Goal: Communication & Community: Connect with others

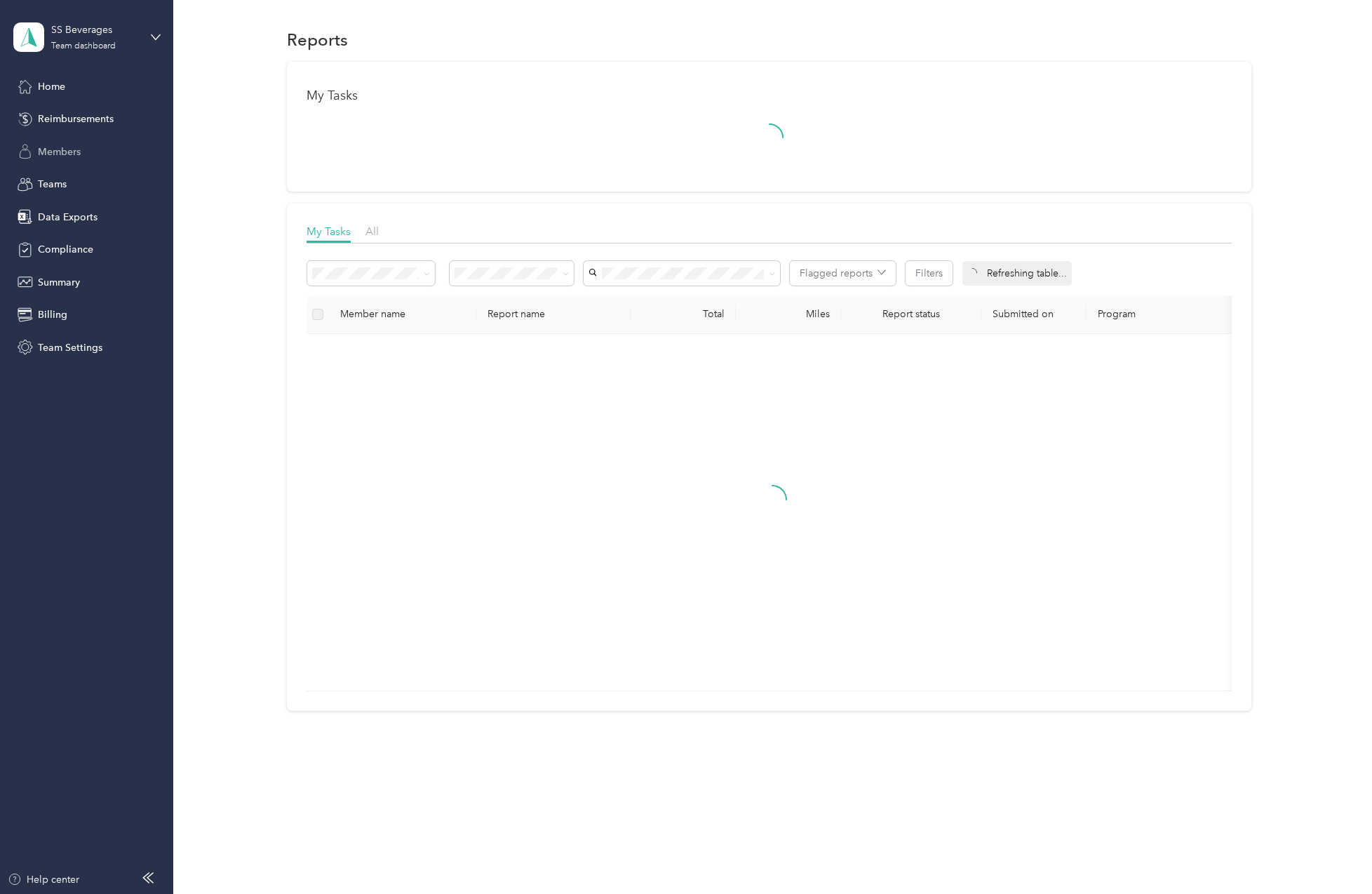
click at [76, 146] on span "Members" at bounding box center [59, 152] width 43 height 15
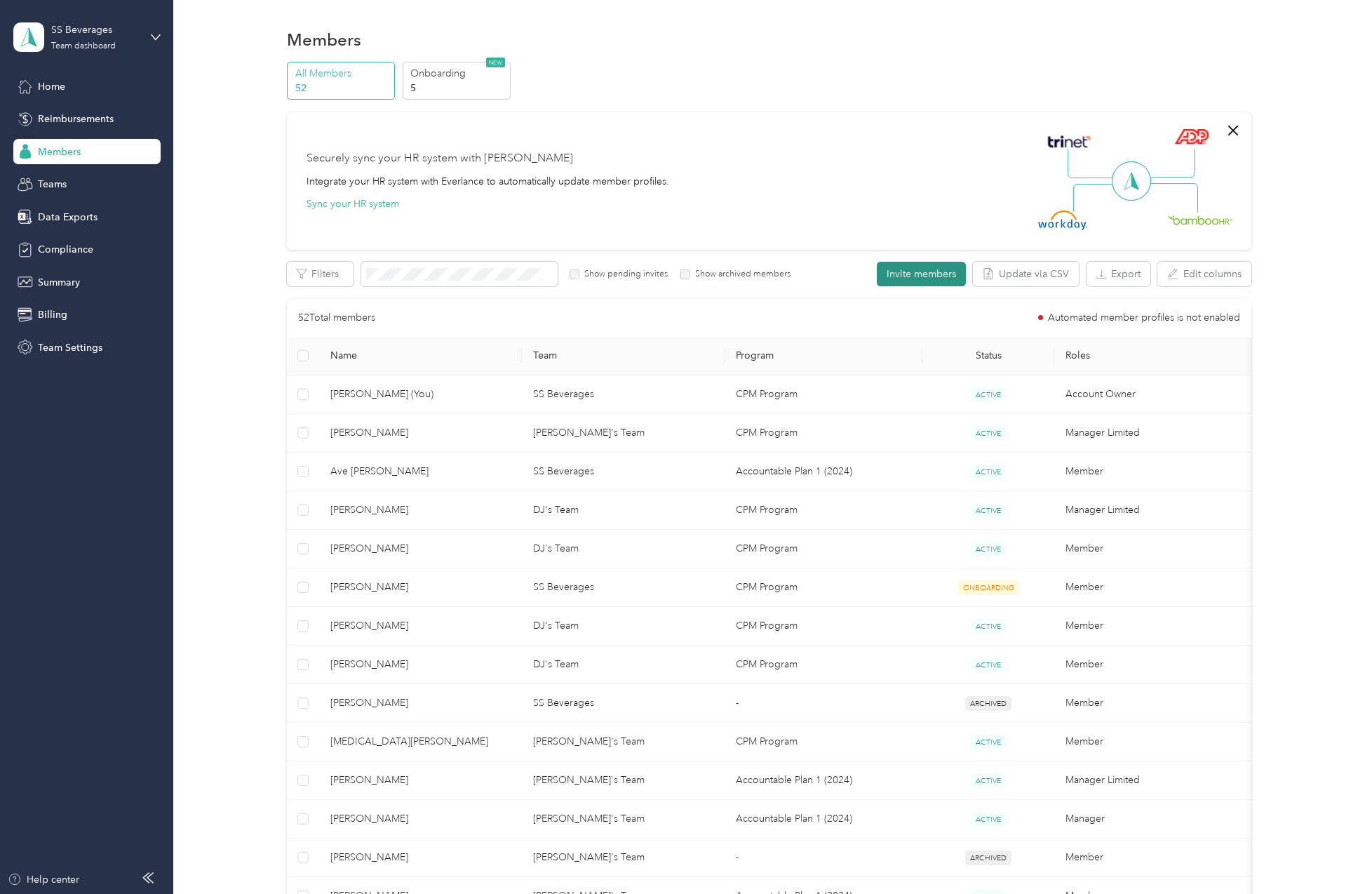
click at [921, 277] on button "Invite members" at bounding box center [921, 274] width 89 height 24
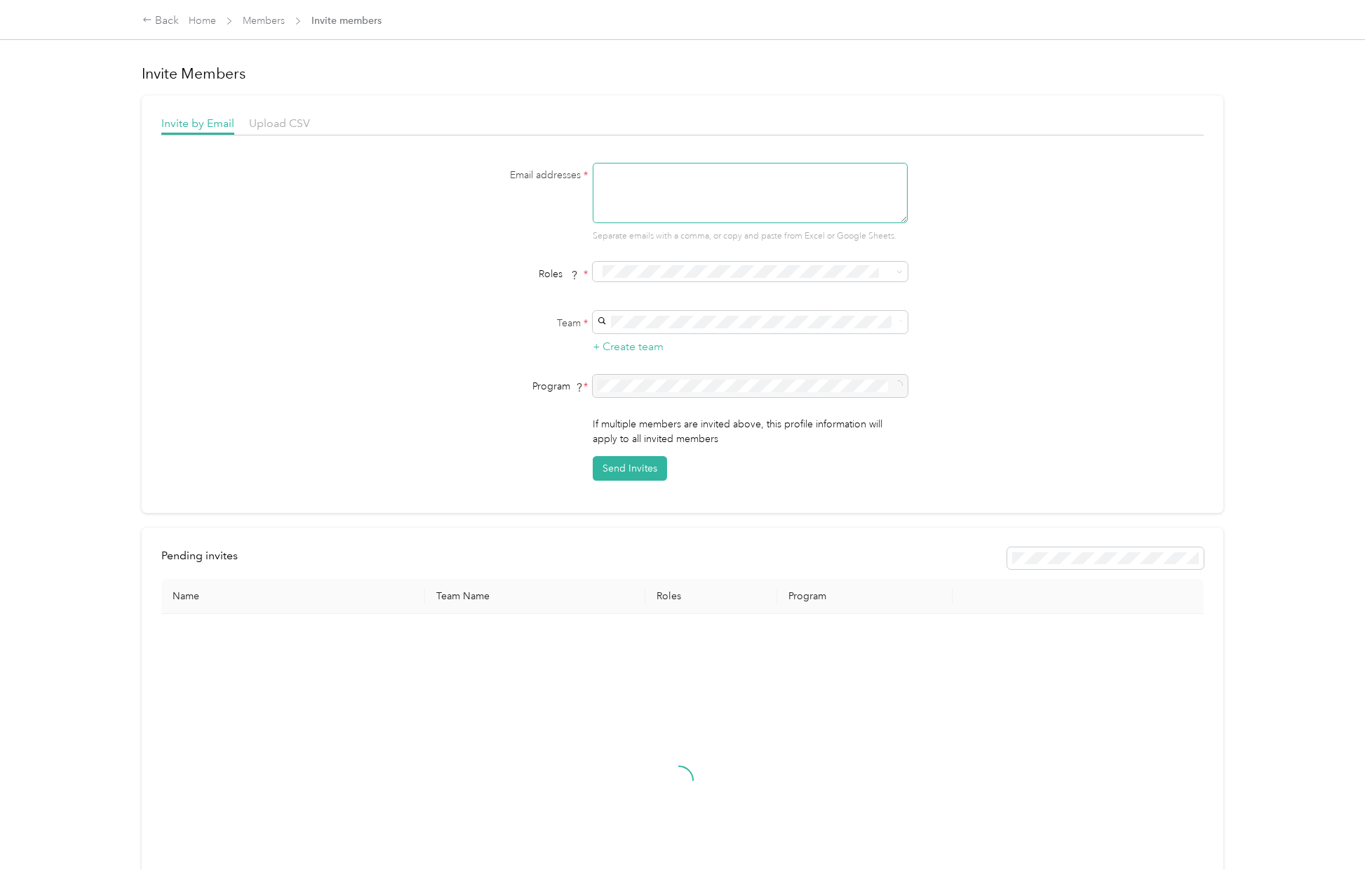
click at [742, 202] on textarea at bounding box center [750, 192] width 315 height 60
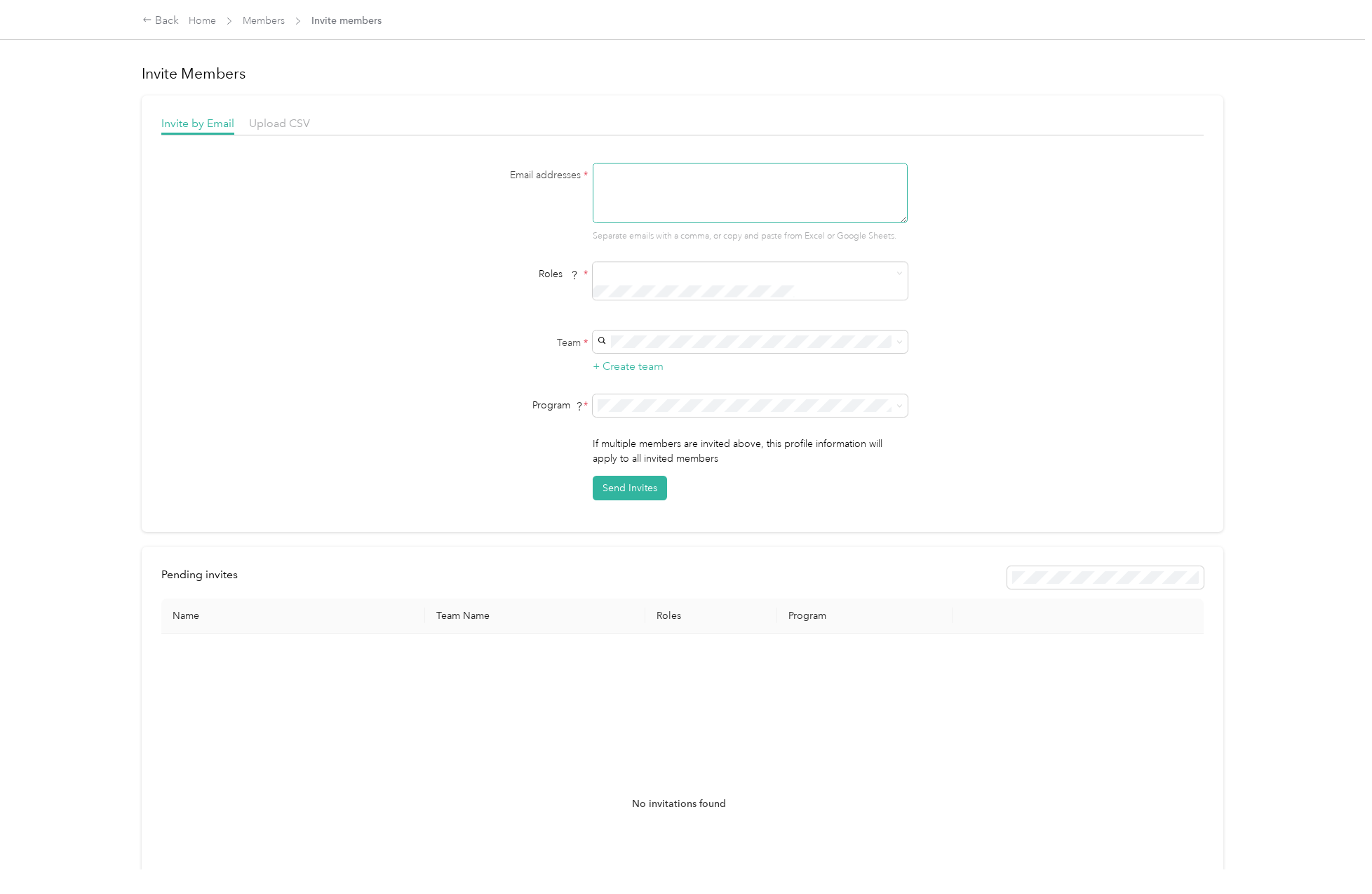
paste textarea "mo@unclearnies.com"
type textarea "mo@unclearnies.com"
click at [785, 430] on div "SS Beverages (Main organization) success+flybev@everlance.com +1 more" at bounding box center [747, 442] width 296 height 32
click at [640, 476] on button "Send Invites" at bounding box center [630, 488] width 75 height 24
